Goal: Information Seeking & Learning: Learn about a topic

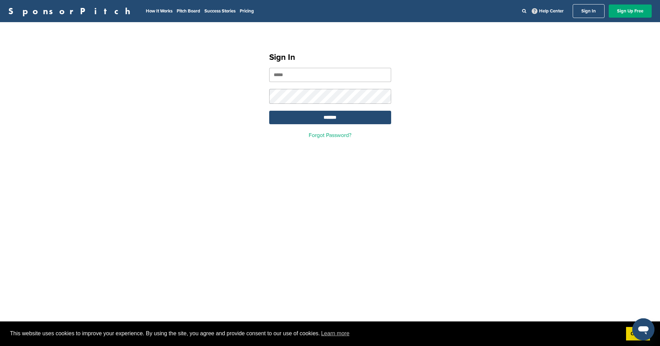
type input "**********"
click at [339, 118] on input "*******" at bounding box center [330, 118] width 122 height 14
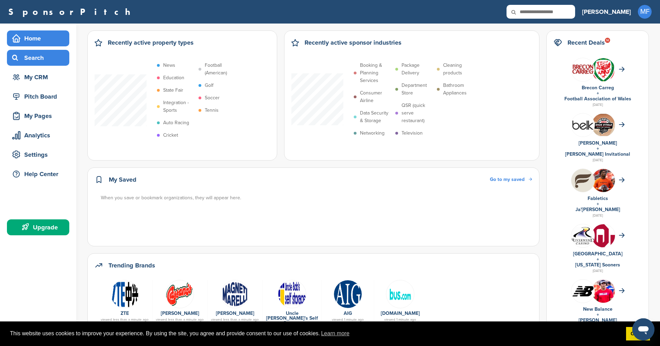
click at [43, 58] on div "Search" at bounding box center [39, 58] width 59 height 12
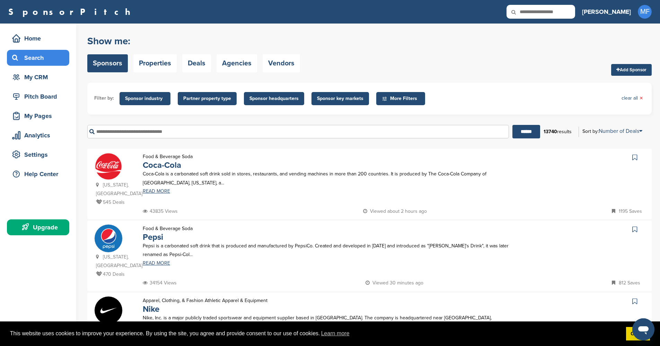
click at [398, 99] on span "More Filters" at bounding box center [402, 99] width 40 height 8
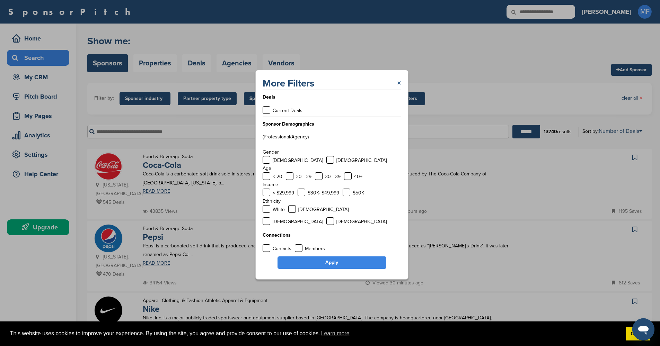
click at [399, 88] on link "×" at bounding box center [399, 83] width 4 height 12
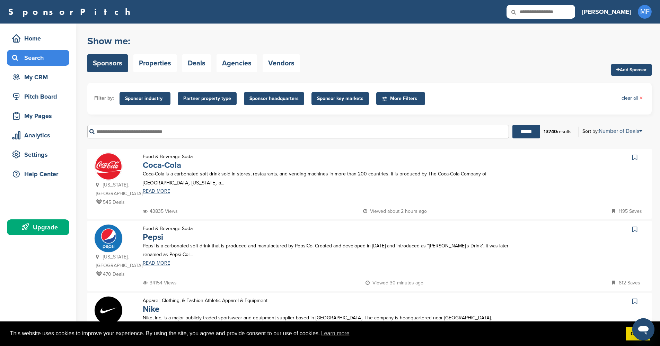
click at [165, 165] on link "Coca-Cola" at bounding box center [162, 165] width 38 height 10
click at [161, 97] on span "Sponsor industry" at bounding box center [145, 99] width 40 height 8
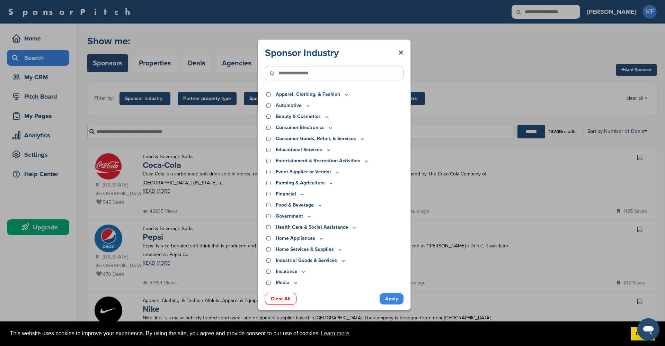
click at [343, 96] on icon at bounding box center [346, 95] width 6 height 6
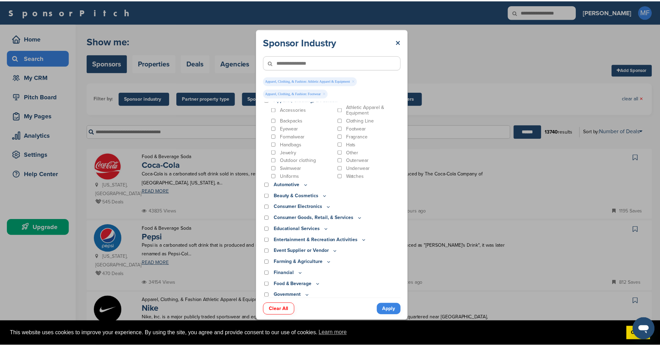
scroll to position [7, 0]
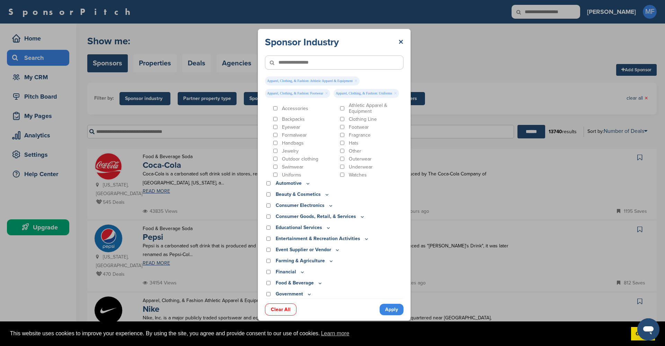
click at [394, 306] on link "Apply" at bounding box center [391, 309] width 24 height 11
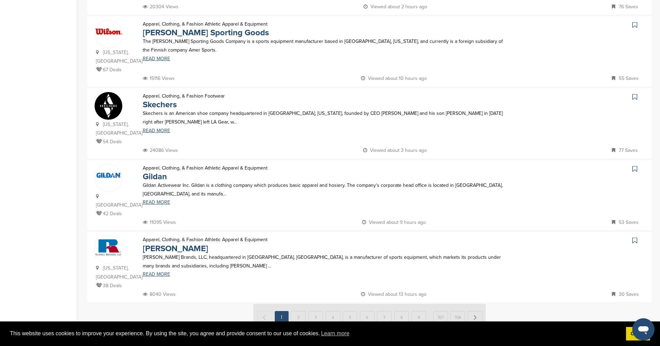
scroll to position [589, 0]
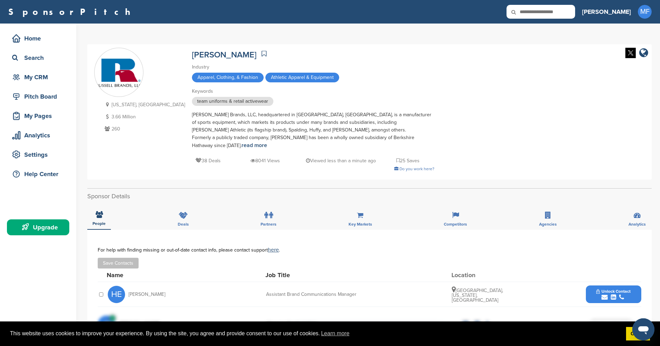
click at [46, 231] on div "Upgrade" at bounding box center [39, 227] width 59 height 12
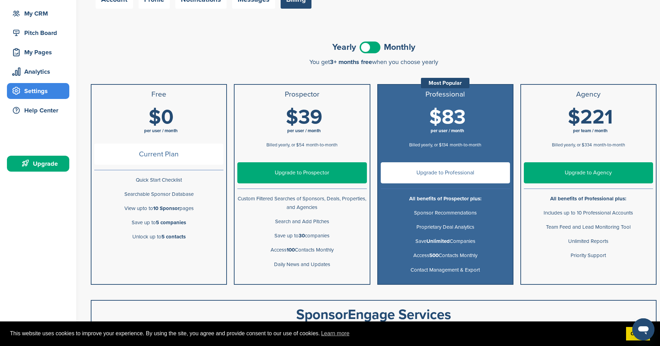
scroll to position [73, 0]
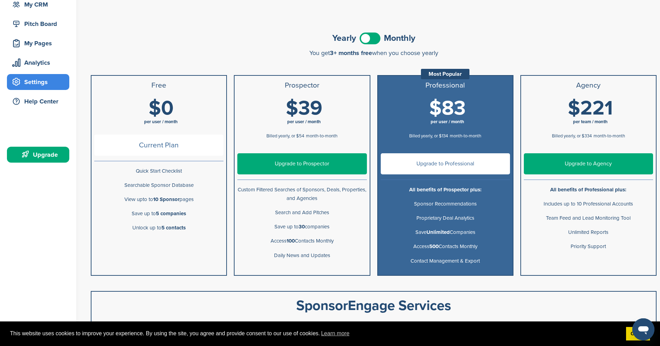
click at [377, 39] on span at bounding box center [369, 39] width 21 height 12
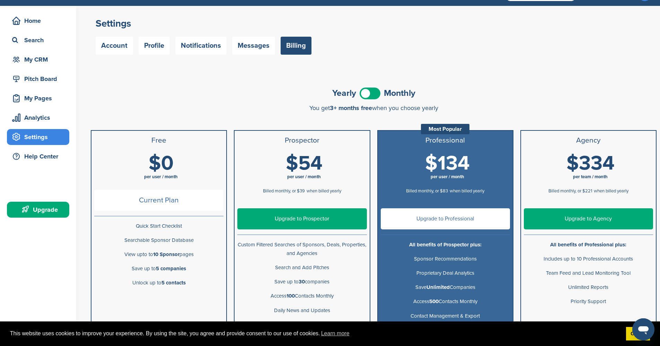
scroll to position [0, 0]
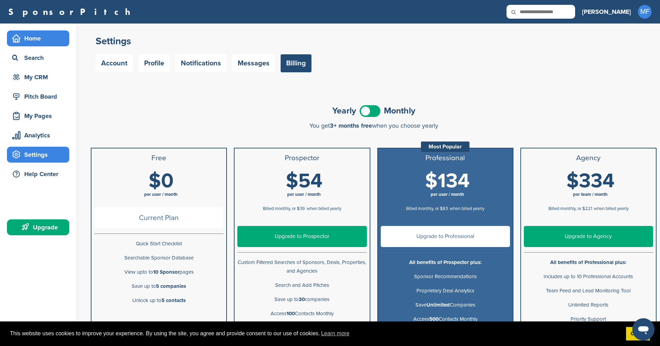
click at [31, 40] on div "Home" at bounding box center [39, 38] width 59 height 12
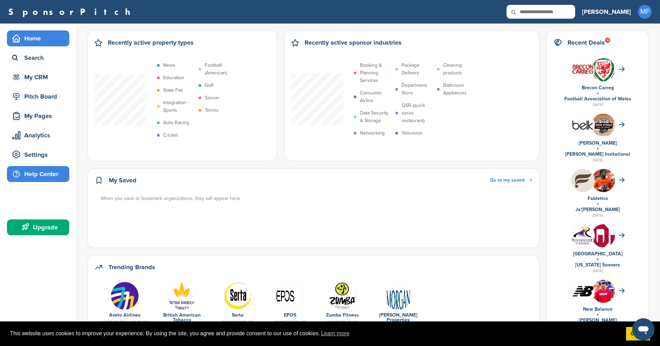
click at [39, 176] on div "Help Center" at bounding box center [39, 174] width 59 height 12
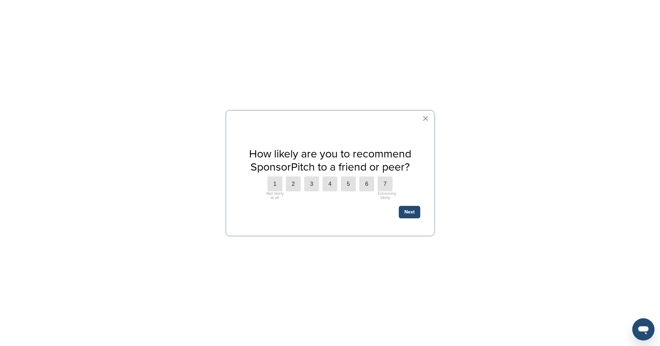
click at [424, 118] on button "×" at bounding box center [425, 118] width 7 height 11
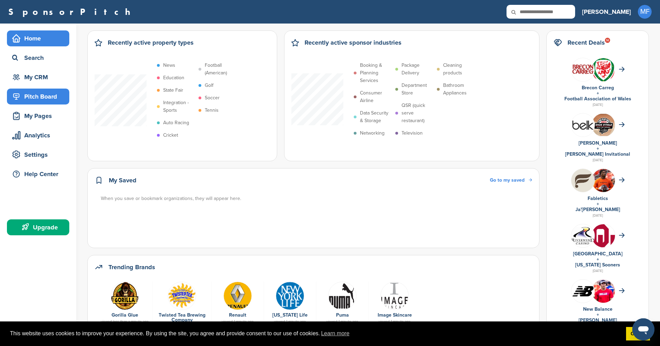
click at [35, 95] on div "Pitch Board" at bounding box center [39, 96] width 59 height 12
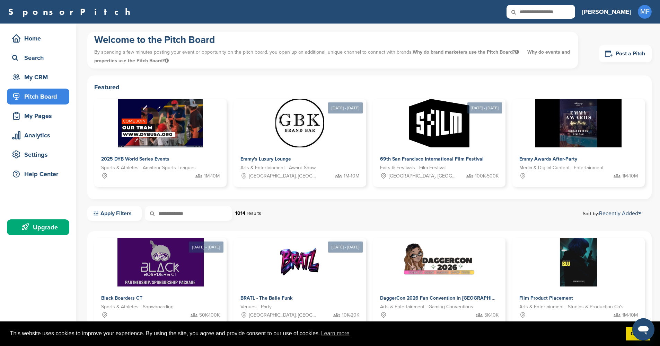
click at [38, 228] on div "Upgrade" at bounding box center [39, 227] width 59 height 12
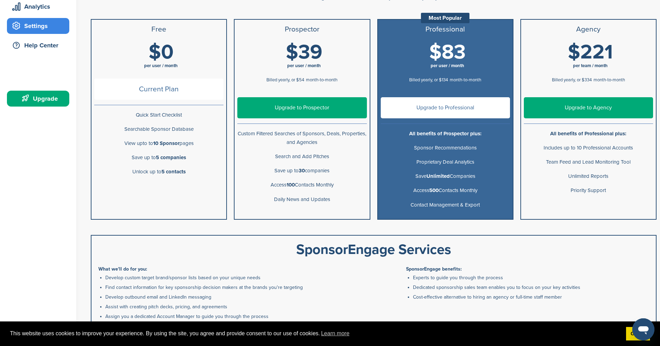
scroll to position [34, 0]
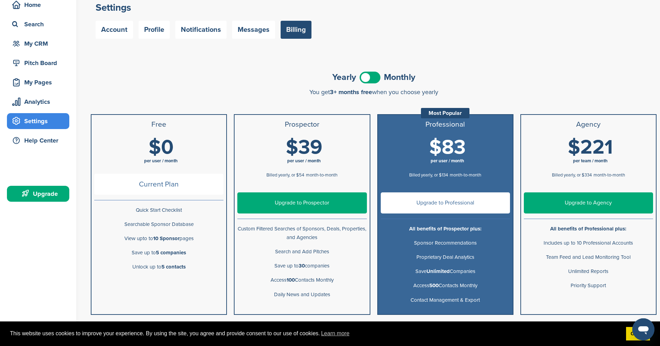
click at [374, 76] on span at bounding box center [369, 78] width 21 height 12
click at [361, 76] on span at bounding box center [369, 78] width 21 height 12
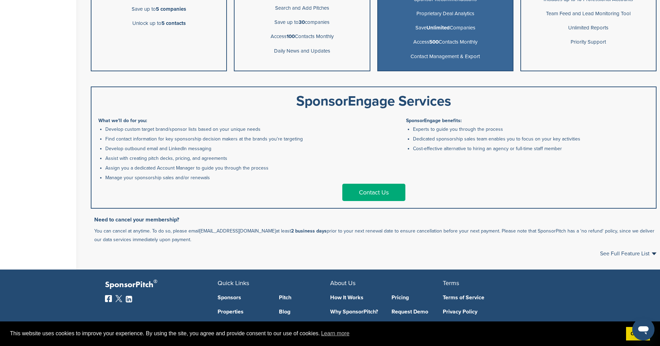
scroll to position [0, 0]
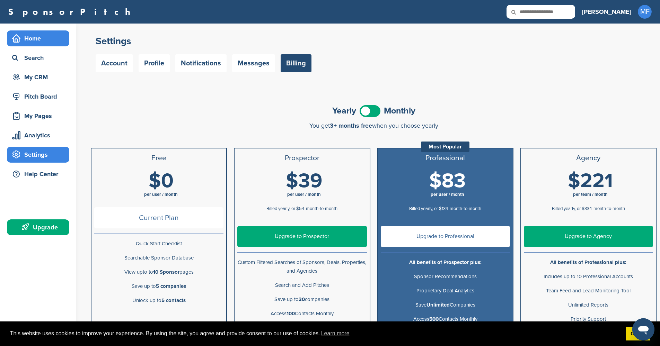
click at [33, 38] on div "Home" at bounding box center [39, 38] width 59 height 12
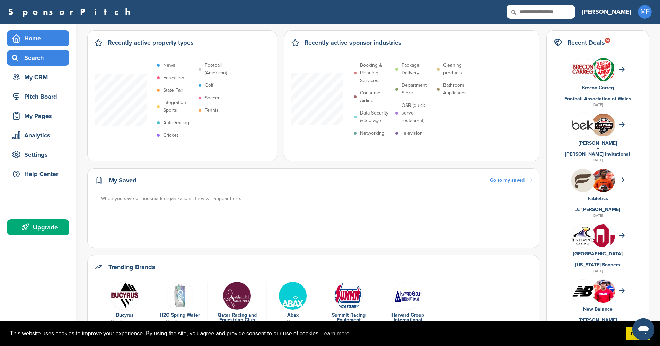
click at [32, 58] on div "Search" at bounding box center [39, 58] width 59 height 12
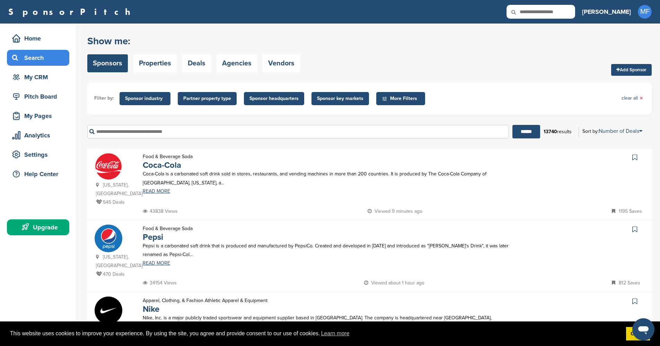
click at [267, 100] on span "Sponsor headquarters" at bounding box center [273, 99] width 49 height 8
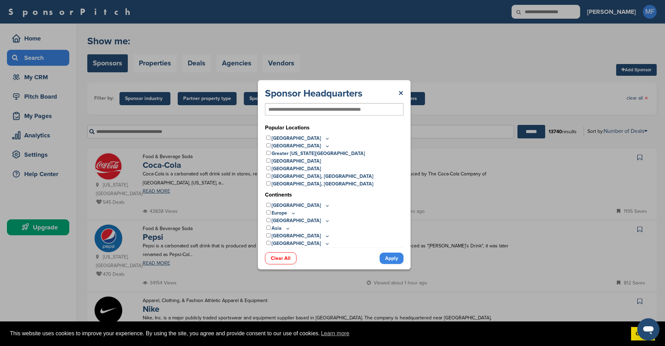
click at [326, 138] on icon at bounding box center [327, 138] width 2 height 1
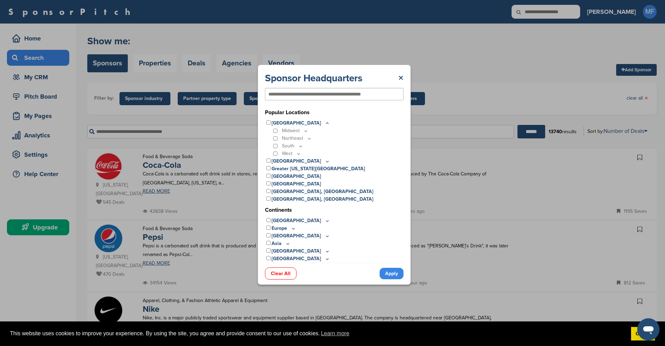
click at [306, 130] on icon at bounding box center [306, 131] width 6 height 6
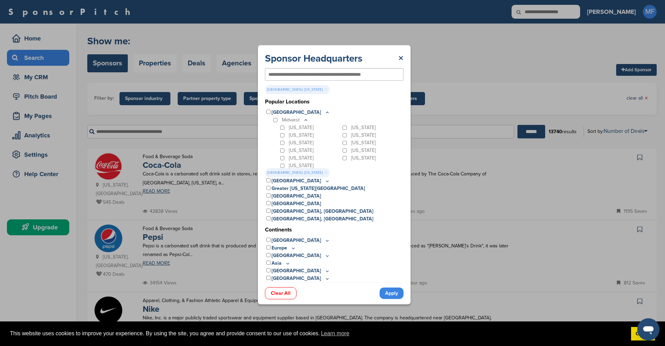
click at [389, 294] on link "Apply" at bounding box center [391, 293] width 24 height 11
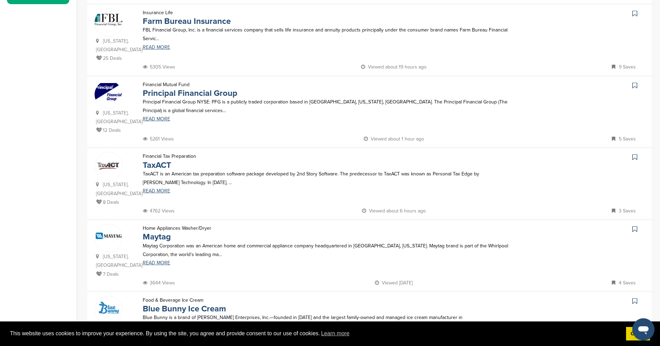
scroll to position [643, 0]
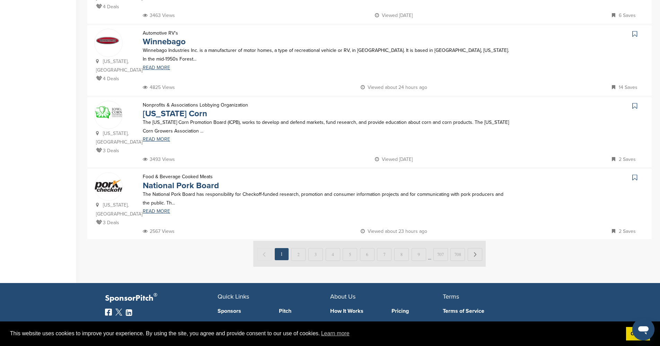
click at [232, 241] on div at bounding box center [369, 254] width 564 height 27
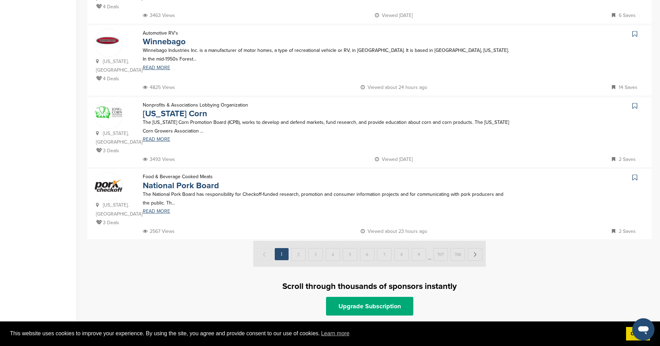
click at [299, 241] on img at bounding box center [369, 254] width 232 height 26
click at [296, 241] on img at bounding box center [369, 254] width 232 height 26
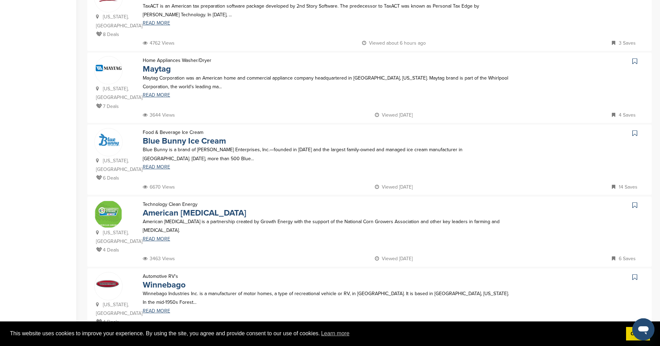
scroll to position [0, 0]
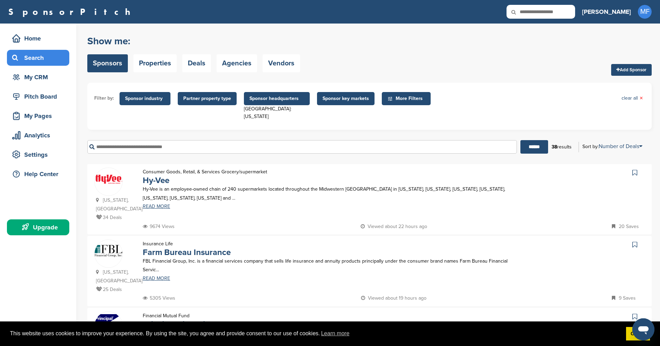
click at [164, 185] on p "Hy-Vee is an employee-owned chain of 240 supermarkets located throughout the Mi…" at bounding box center [327, 193] width 368 height 17
click at [160, 176] on link "Hy-Vee" at bounding box center [156, 181] width 27 height 10
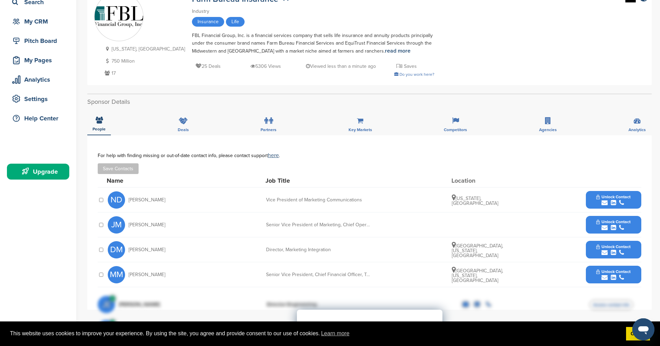
scroll to position [68, 0]
